Goal: Information Seeking & Learning: Learn about a topic

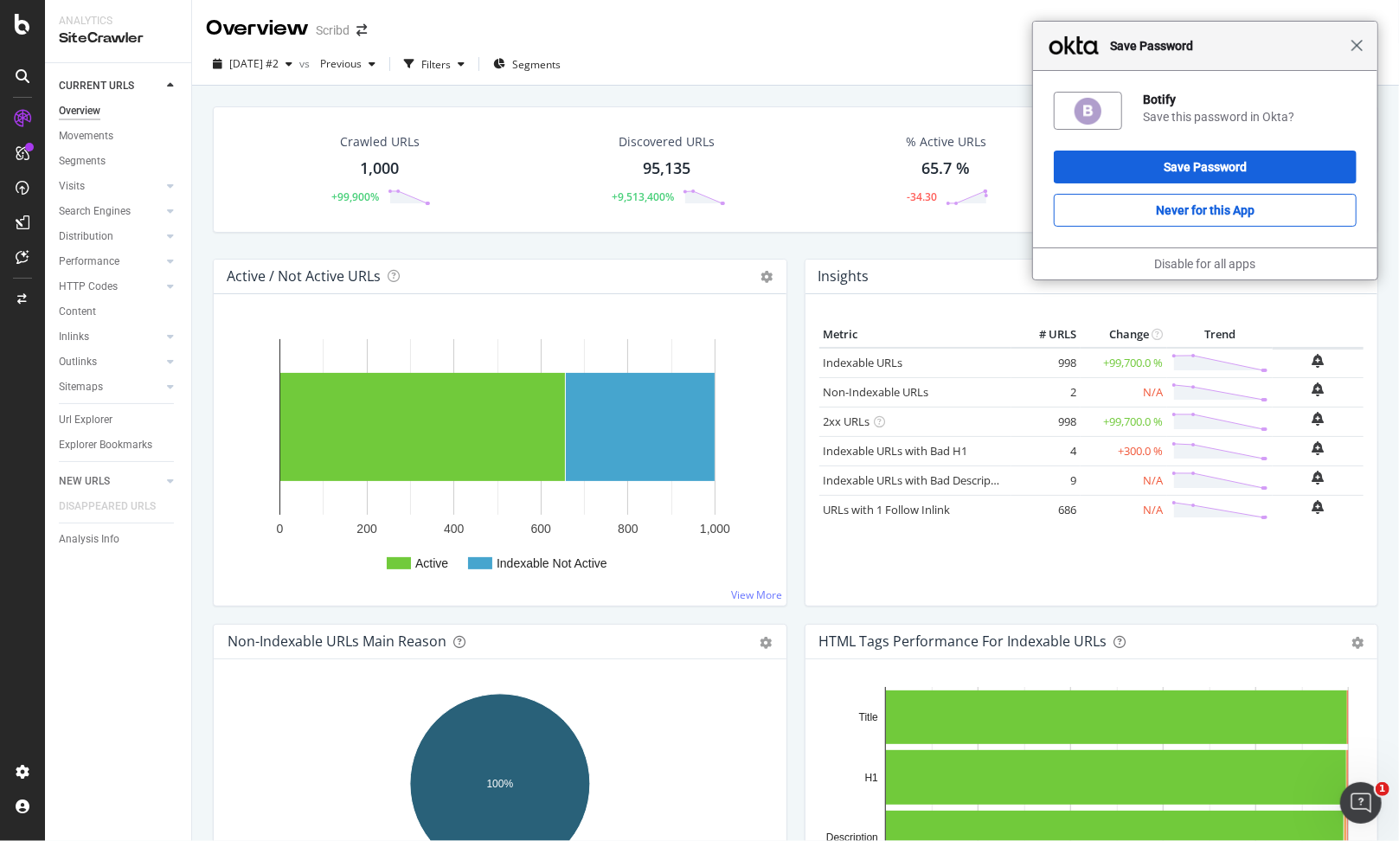
click at [1354, 48] on span "Close" at bounding box center [1356, 45] width 13 height 13
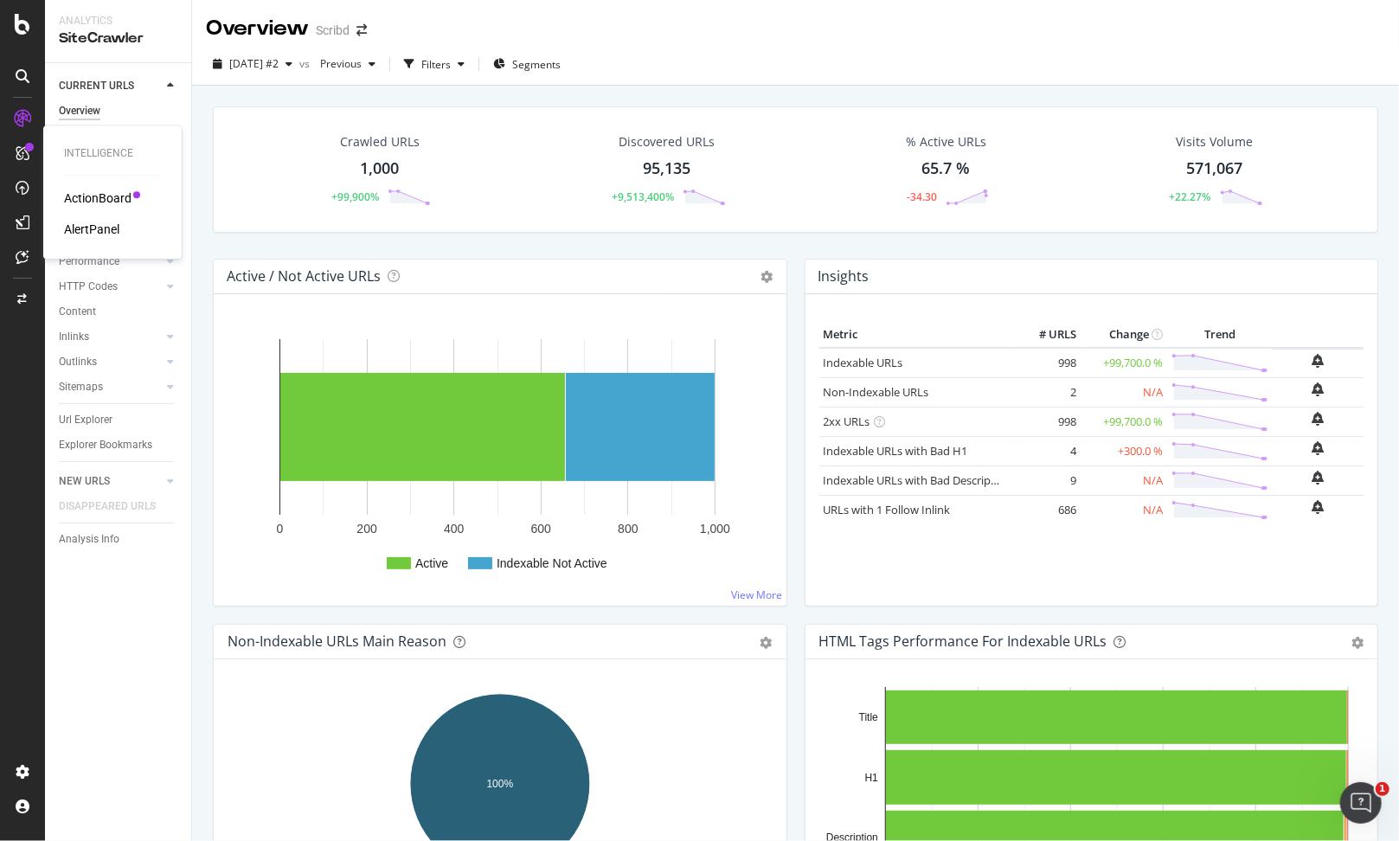
click at [105, 223] on div "AlertPanel" at bounding box center [91, 229] width 55 height 17
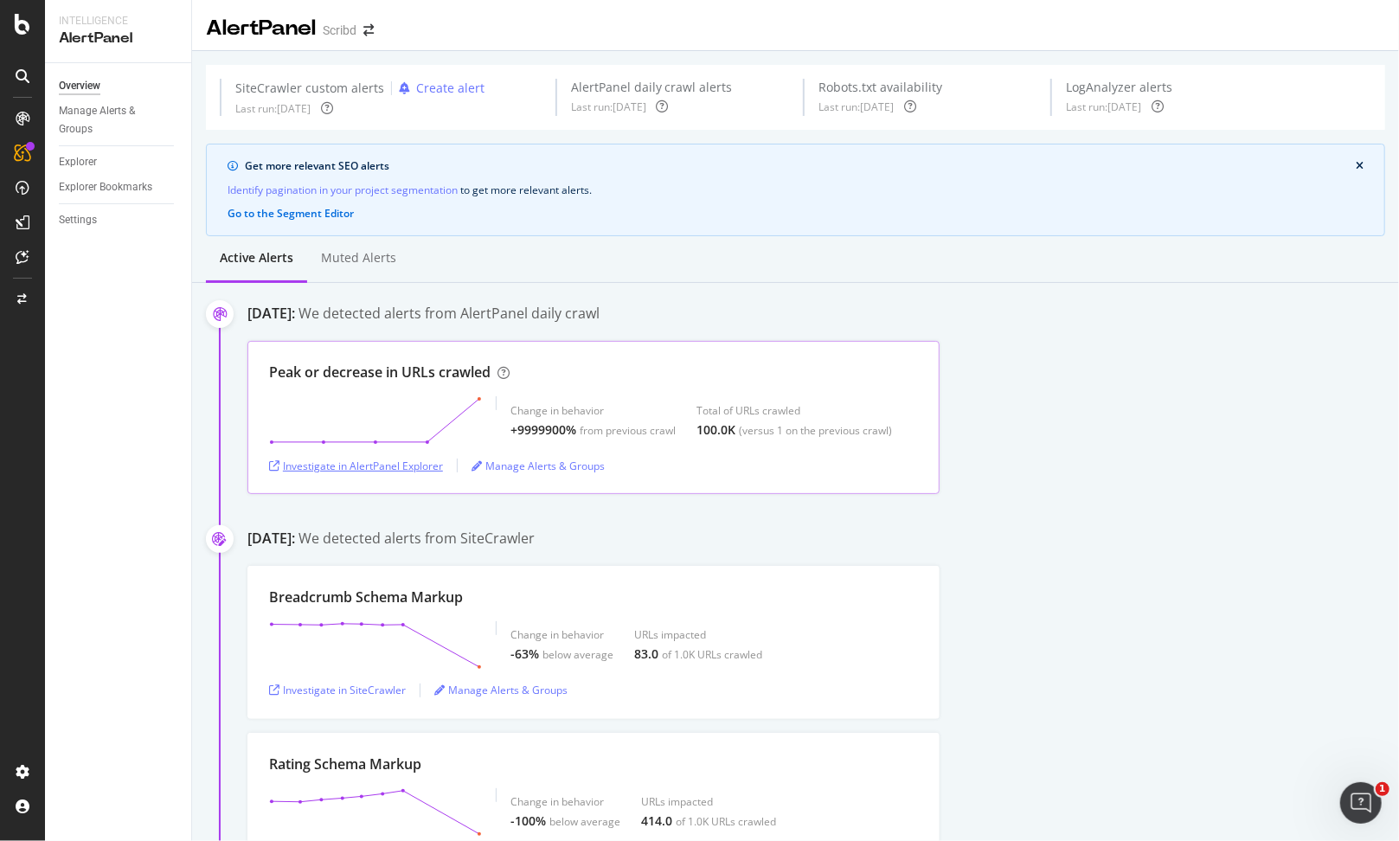
click at [413, 467] on div "Investigate in AlertPanel Explorer" at bounding box center [356, 465] width 174 height 15
click at [481, 396] on icon at bounding box center [375, 420] width 213 height 48
click at [107, 189] on div "SiteCrawler" at bounding box center [94, 194] width 61 height 17
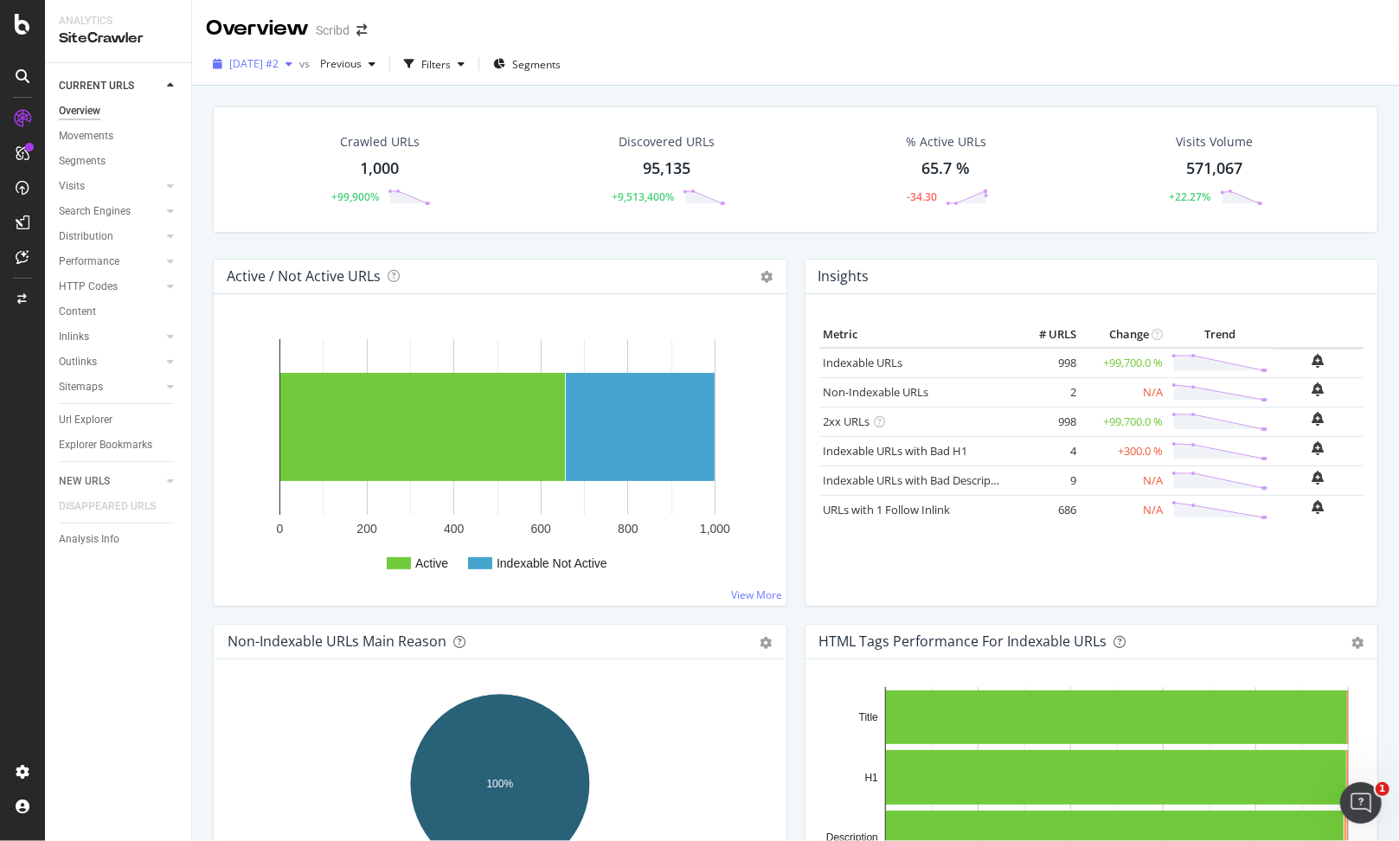
click at [279, 62] on span "[DATE] #2" at bounding box center [253, 63] width 49 height 15
click at [320, 217] on div "[DATE] 30.0M URLs" at bounding box center [308, 223] width 154 height 16
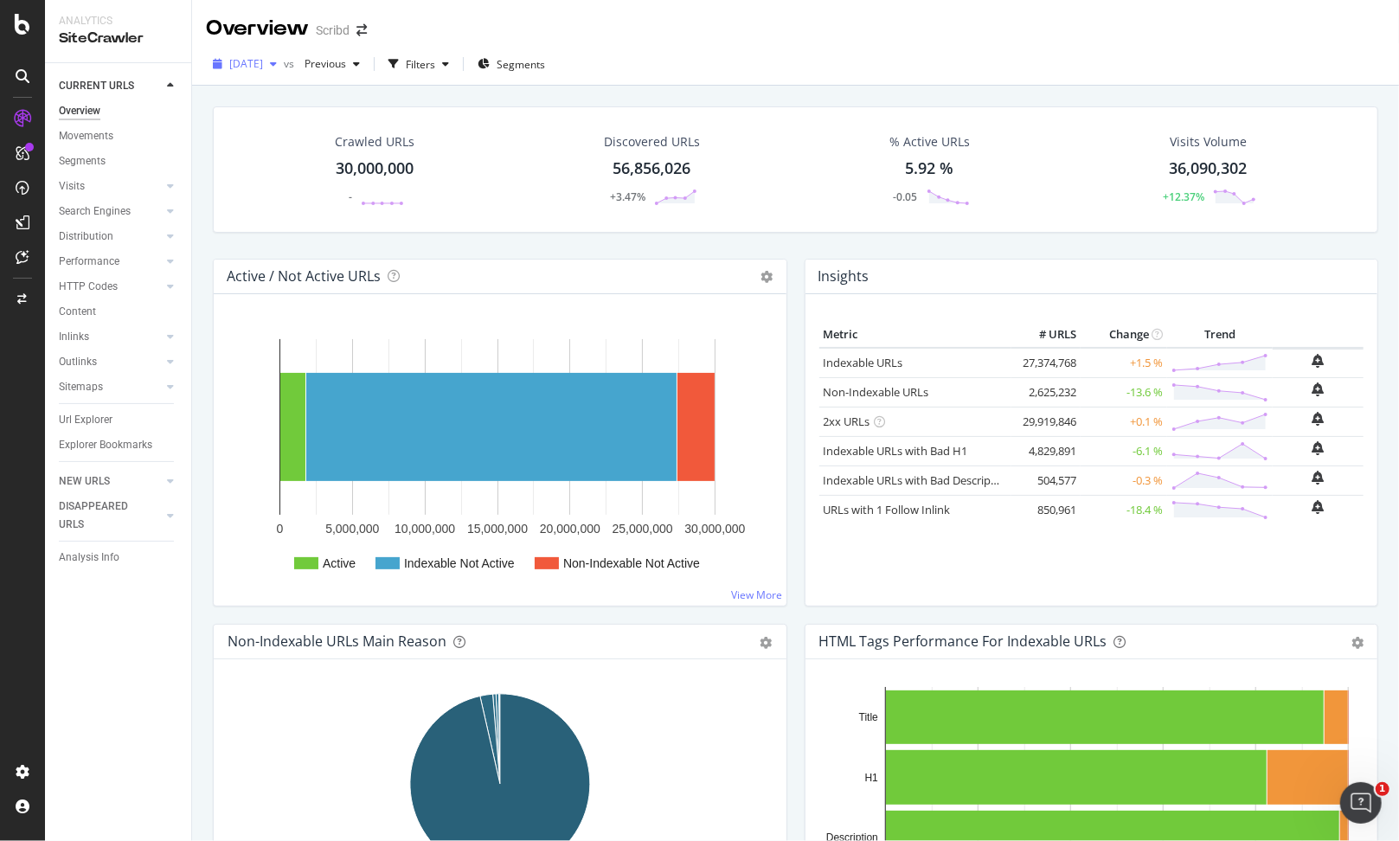
click at [284, 54] on div "[DATE]" at bounding box center [245, 64] width 78 height 26
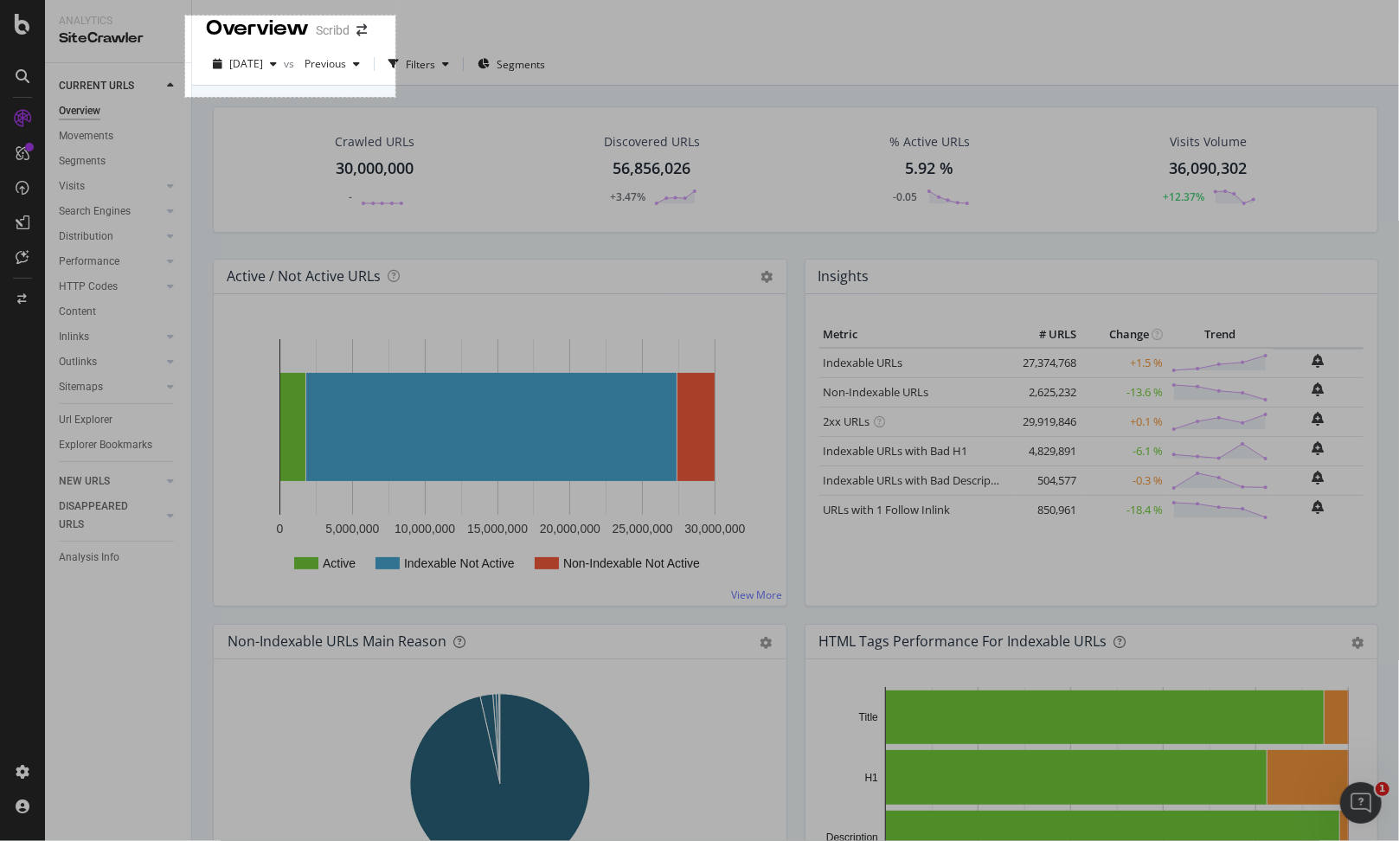
drag, startPoint x: 185, startPoint y: 16, endPoint x: 394, endPoint y: 96, distance: 224.3
click at [394, 96] on div "243 X 94" at bounding box center [699, 420] width 1399 height 841
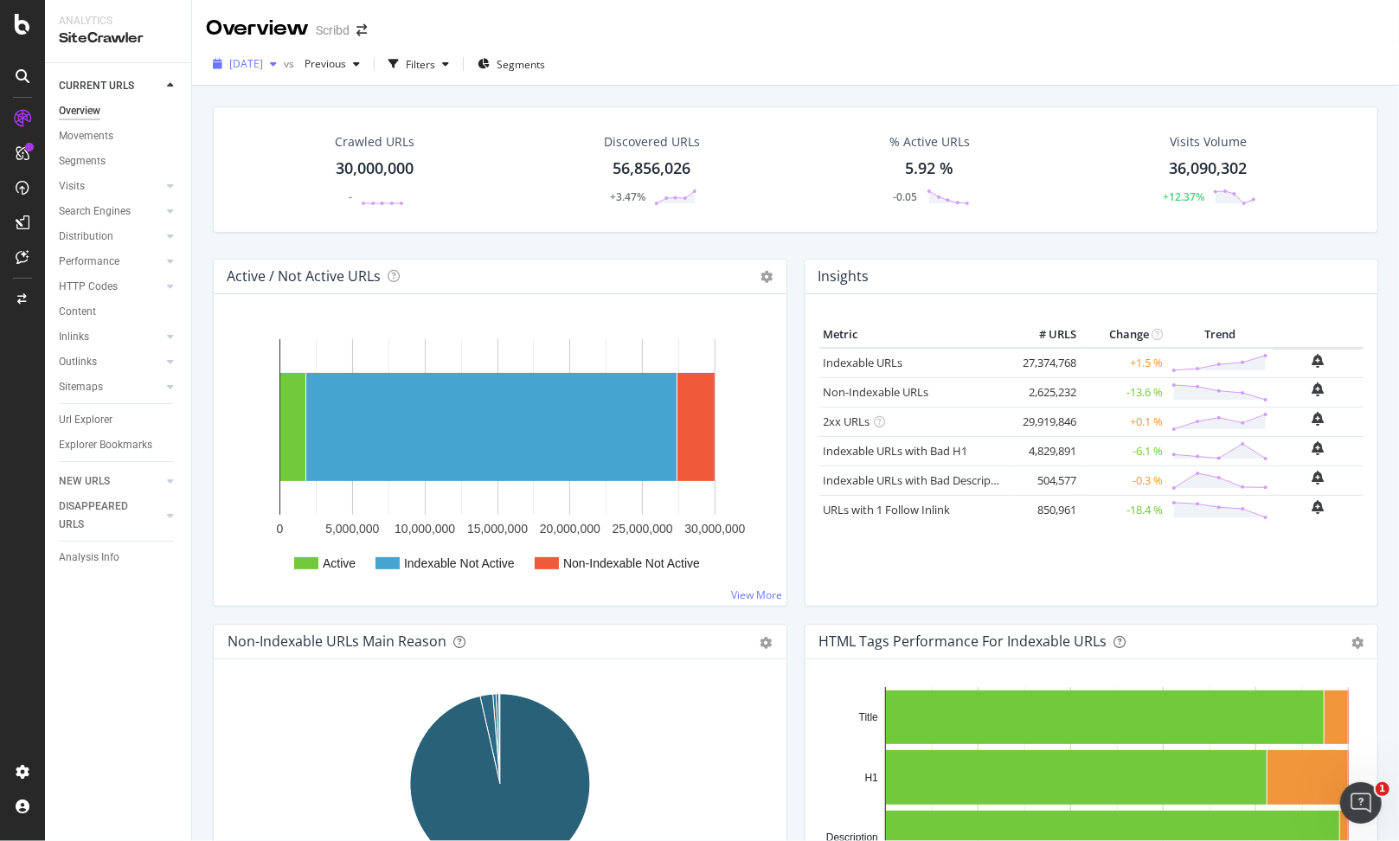
click at [263, 61] on span "[DATE]" at bounding box center [246, 63] width 34 height 15
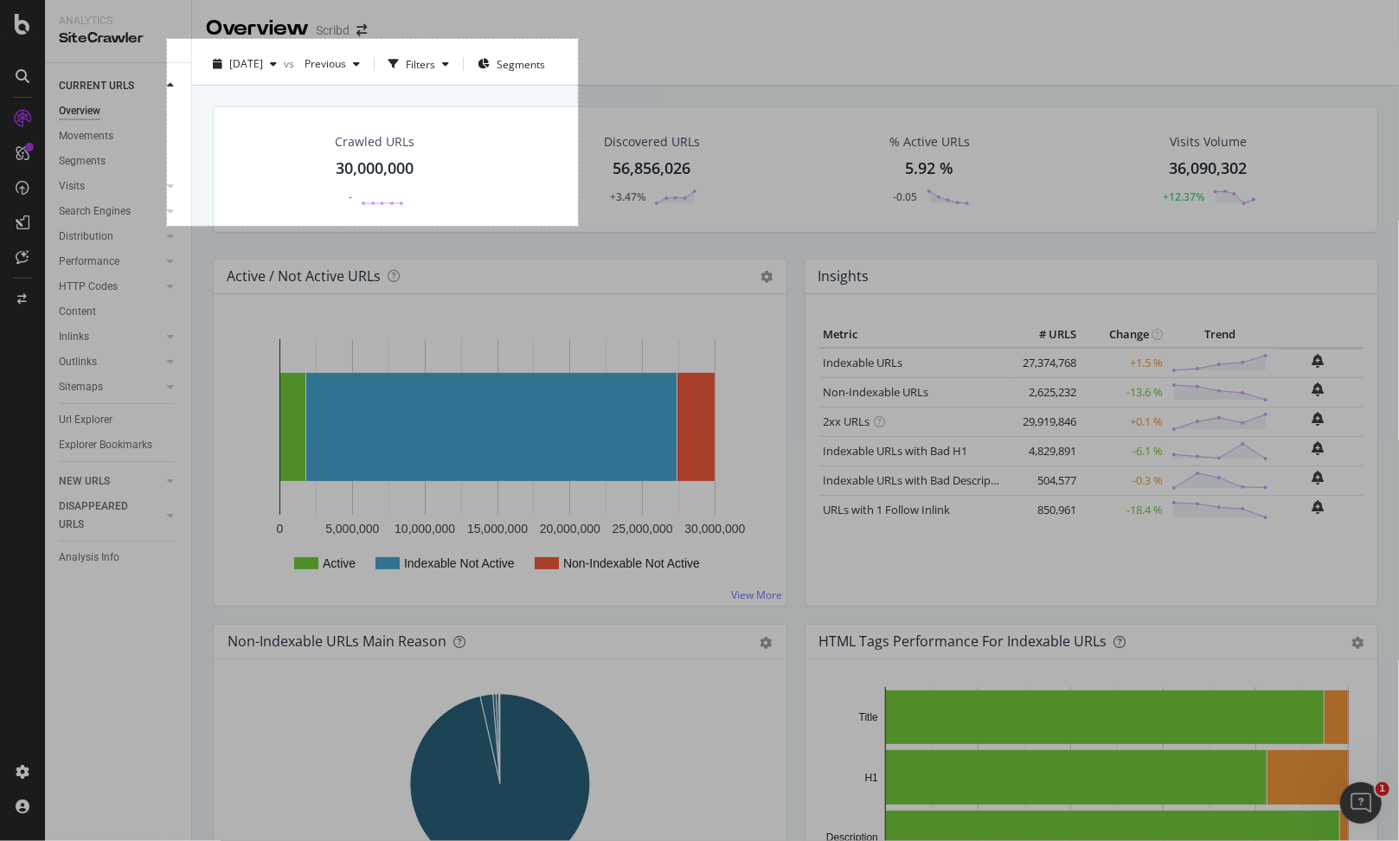
drag, startPoint x: 167, startPoint y: 39, endPoint x: 578, endPoint y: 227, distance: 451.8
click at [578, 227] on div "475 X 216" at bounding box center [699, 420] width 1399 height 841
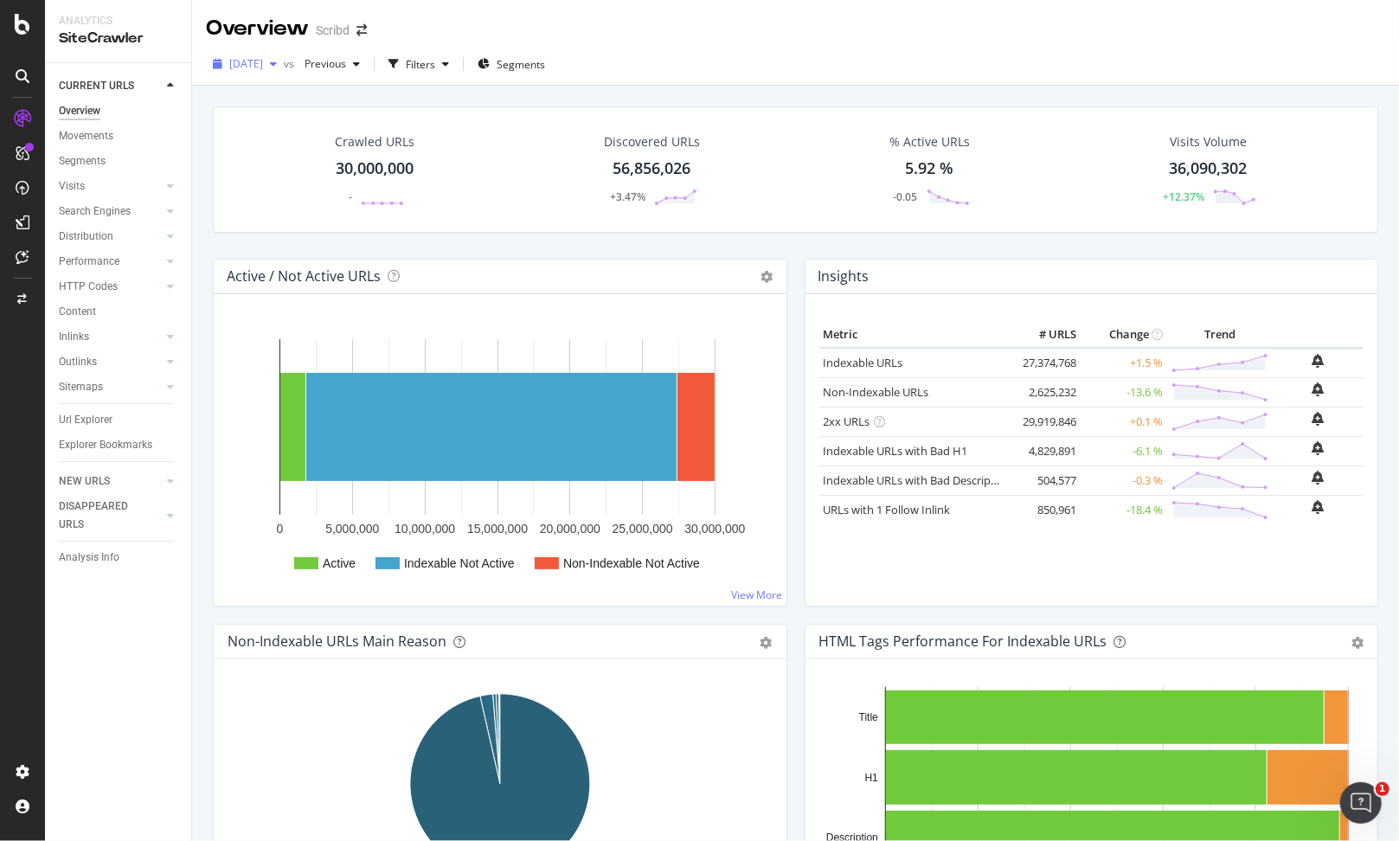
click at [263, 60] on span "[DATE]" at bounding box center [246, 63] width 34 height 15
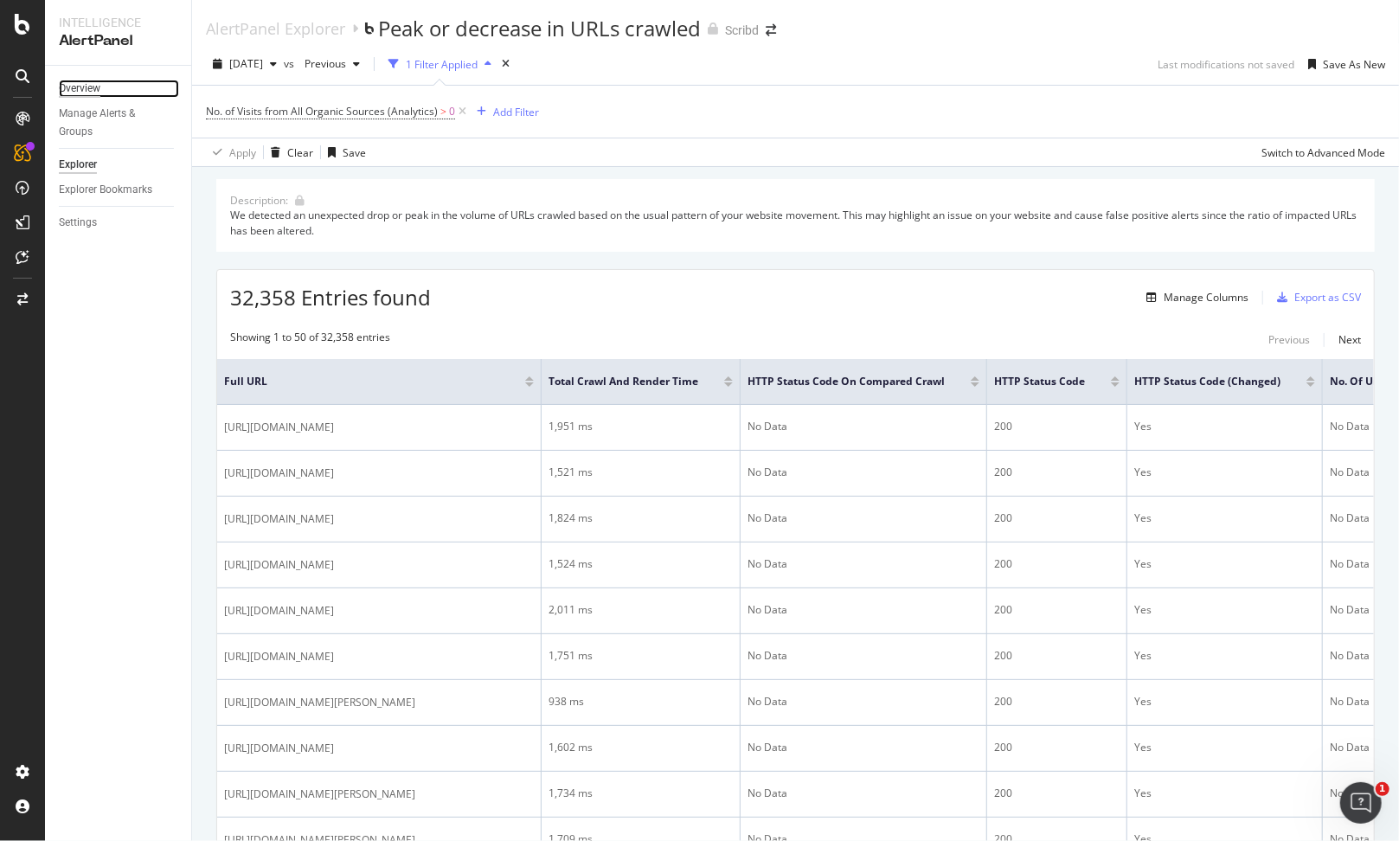
click at [94, 88] on div "Overview" at bounding box center [80, 89] width 42 height 18
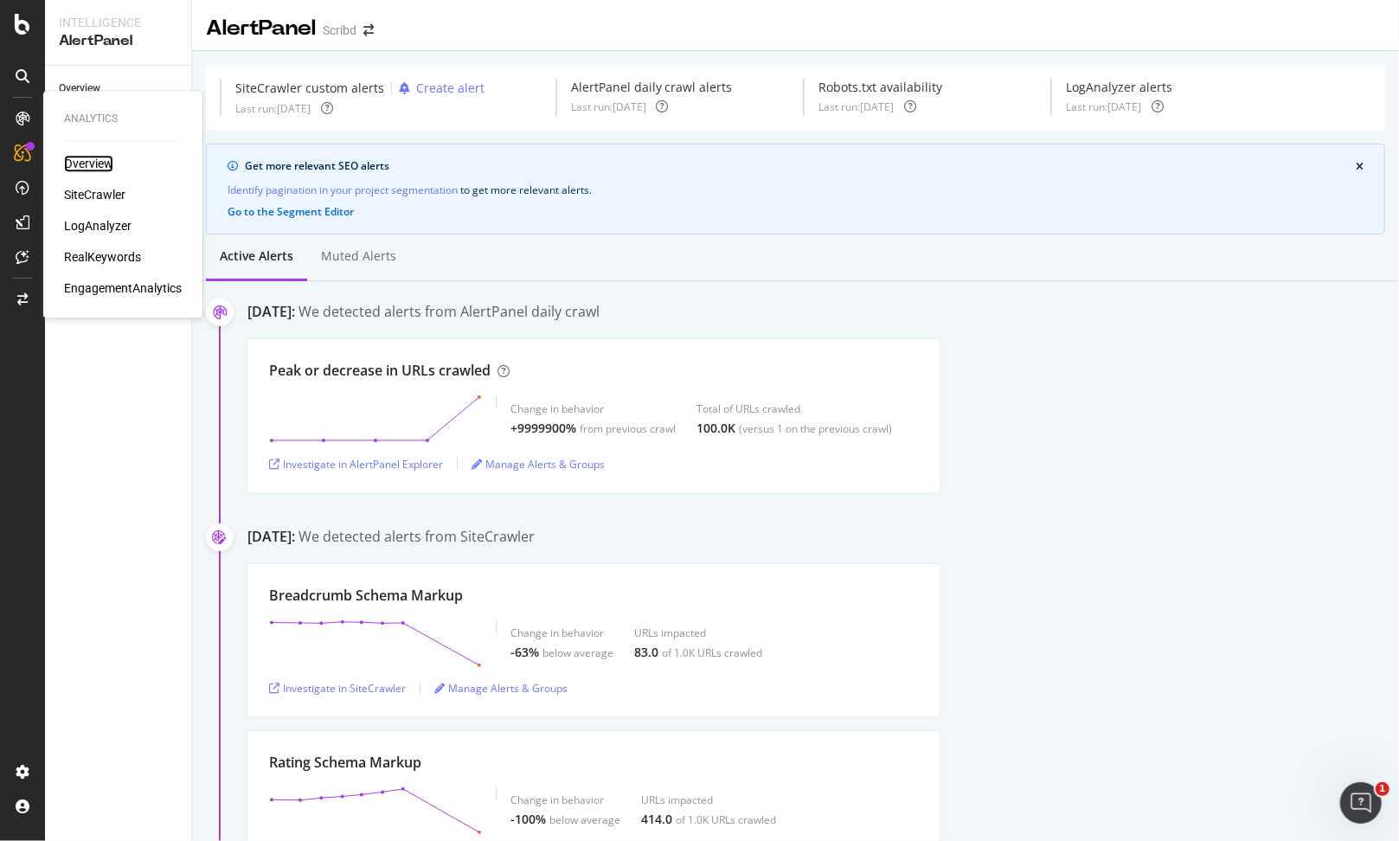
click at [83, 161] on div "Overview" at bounding box center [88, 163] width 49 height 17
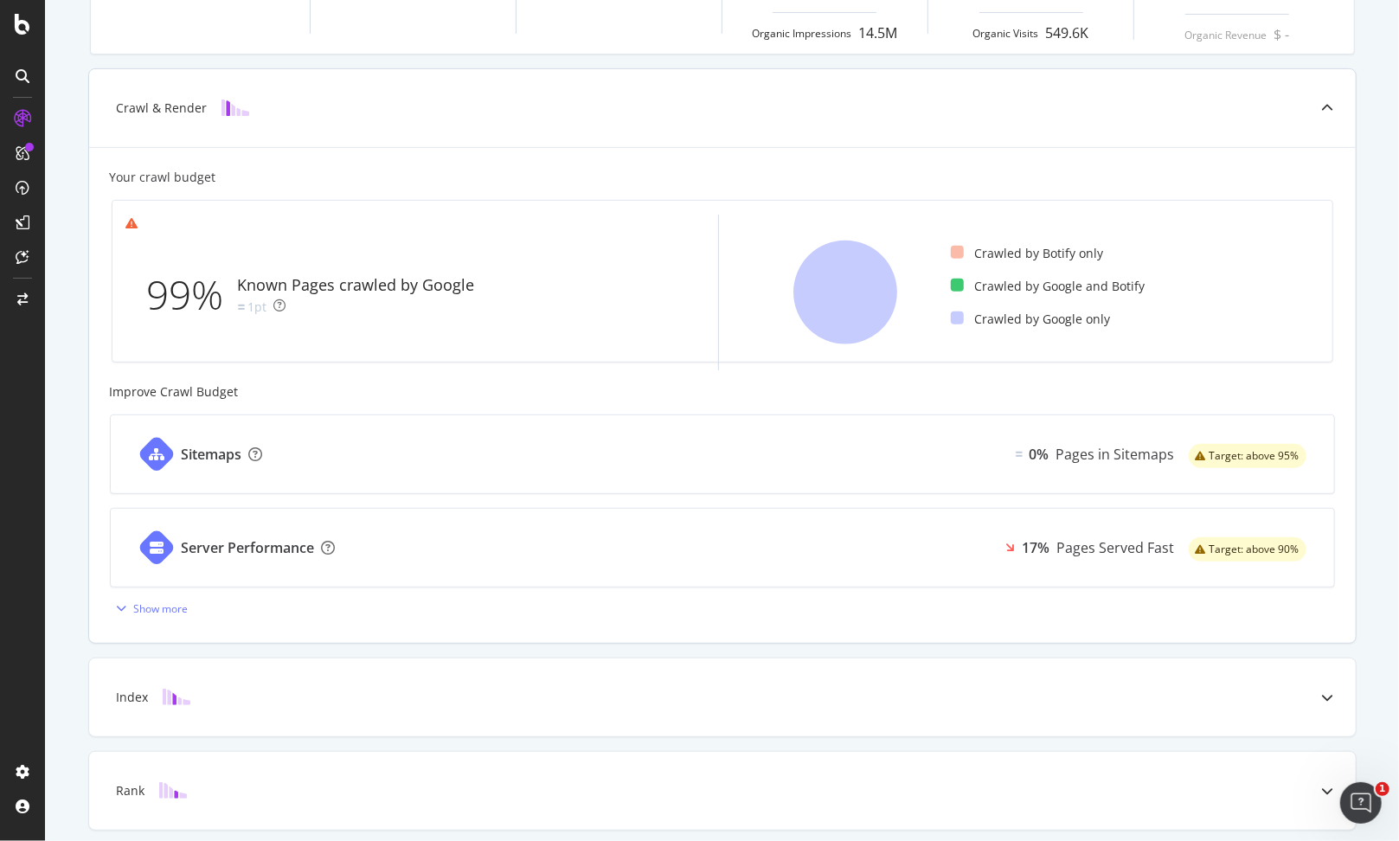
scroll to position [501, 0]
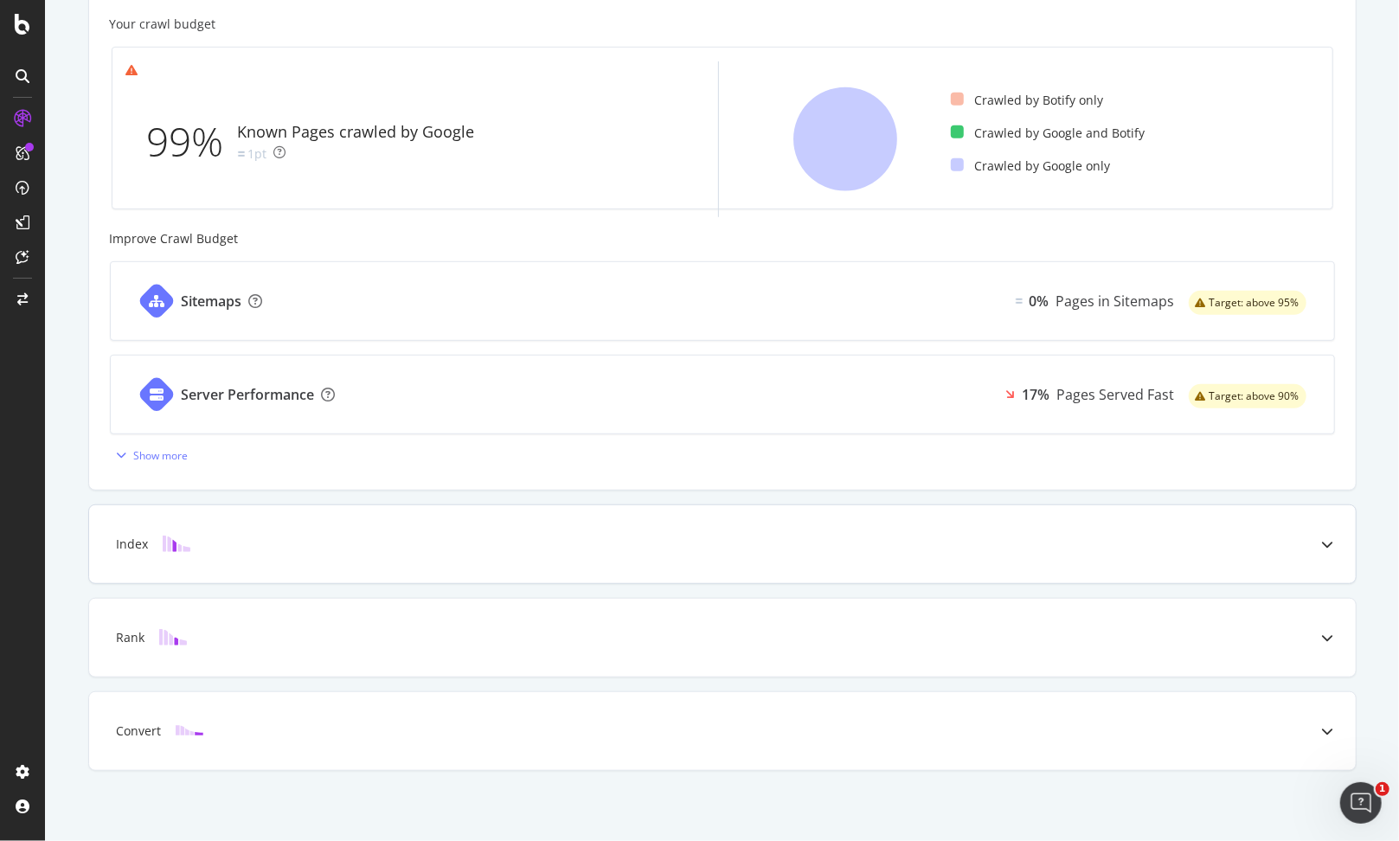
click at [278, 560] on div "Index" at bounding box center [722, 544] width 1266 height 78
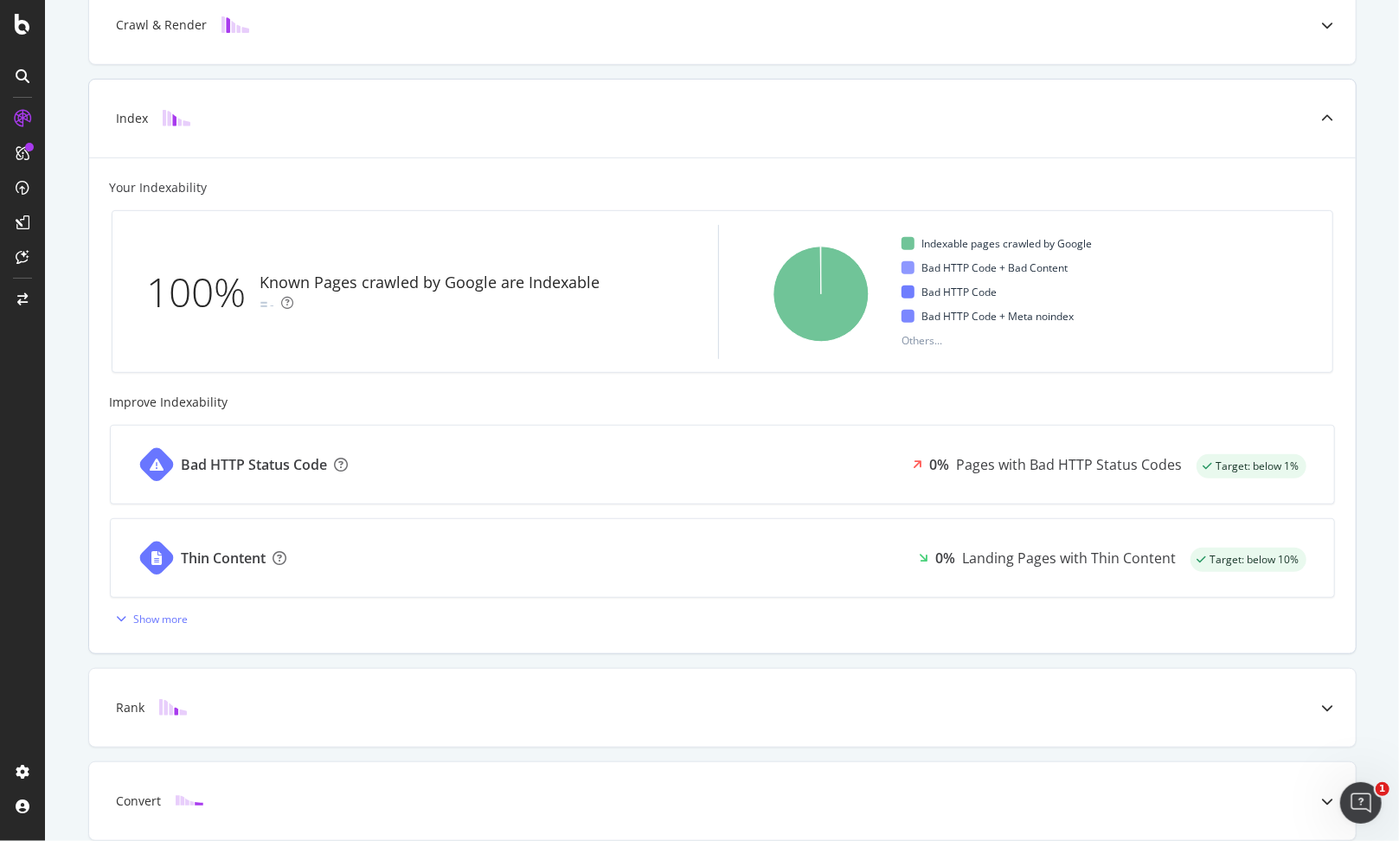
scroll to position [0, 0]
